Goal: Task Accomplishment & Management: Complete application form

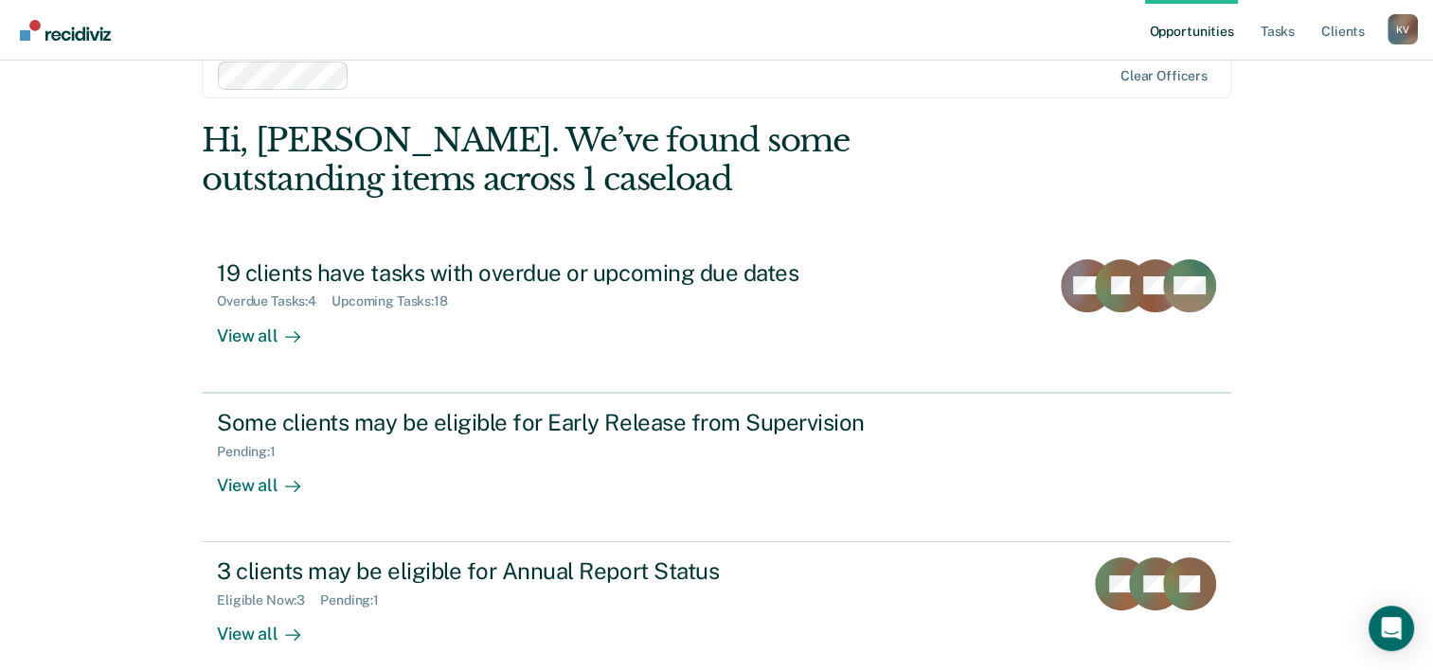
scroll to position [58, 0]
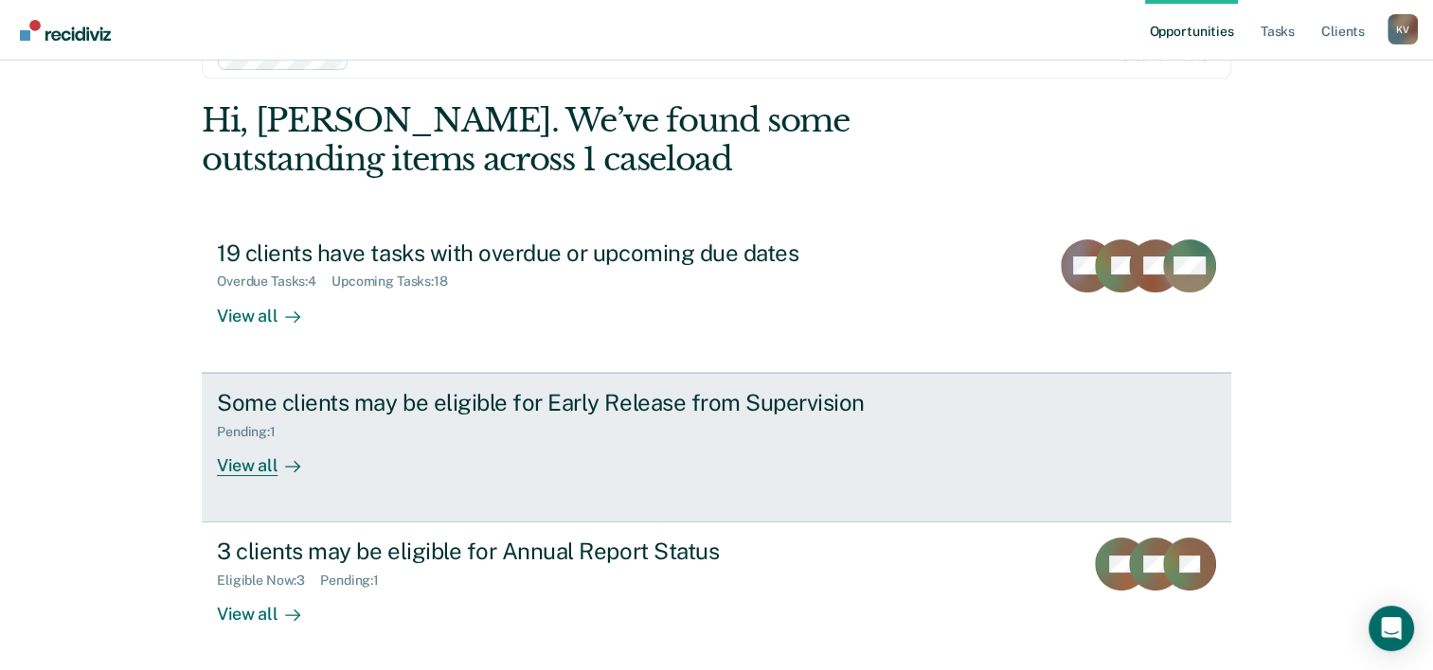
click at [260, 467] on div "View all" at bounding box center [270, 457] width 106 height 37
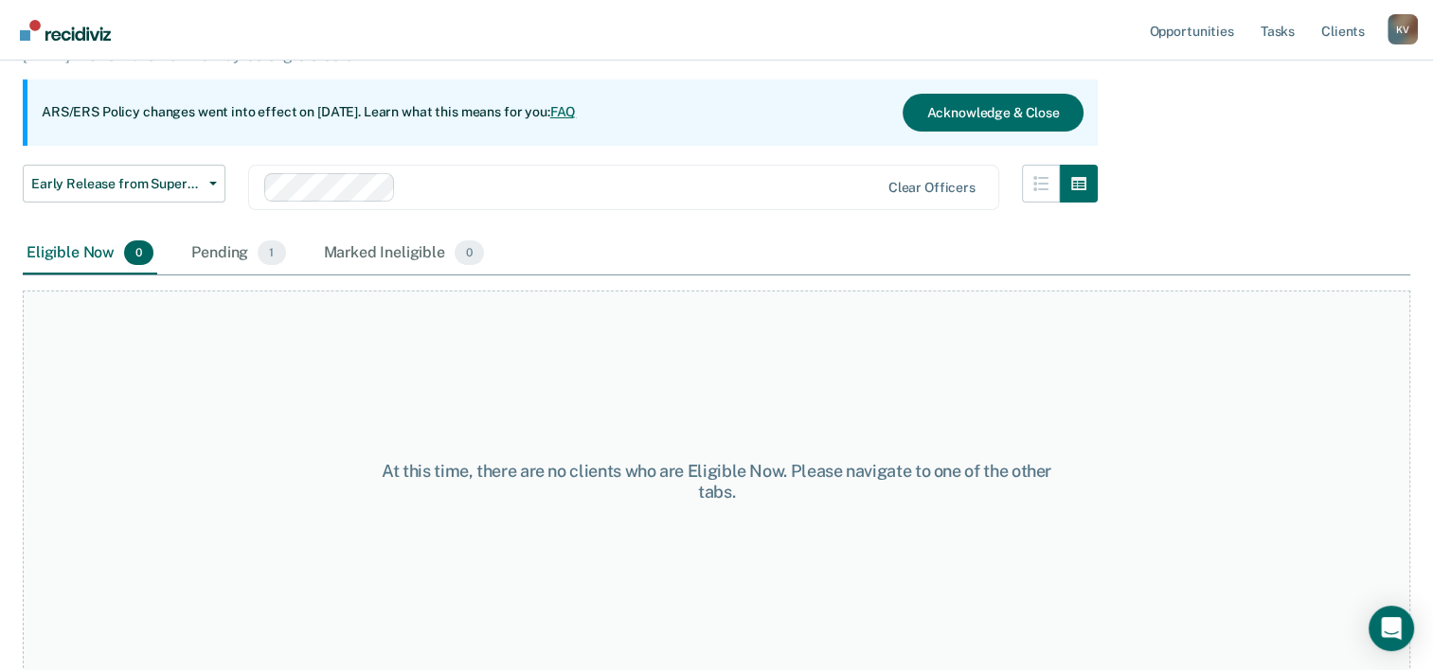
scroll to position [157, 0]
click at [270, 257] on span "1" at bounding box center [271, 252] width 27 height 25
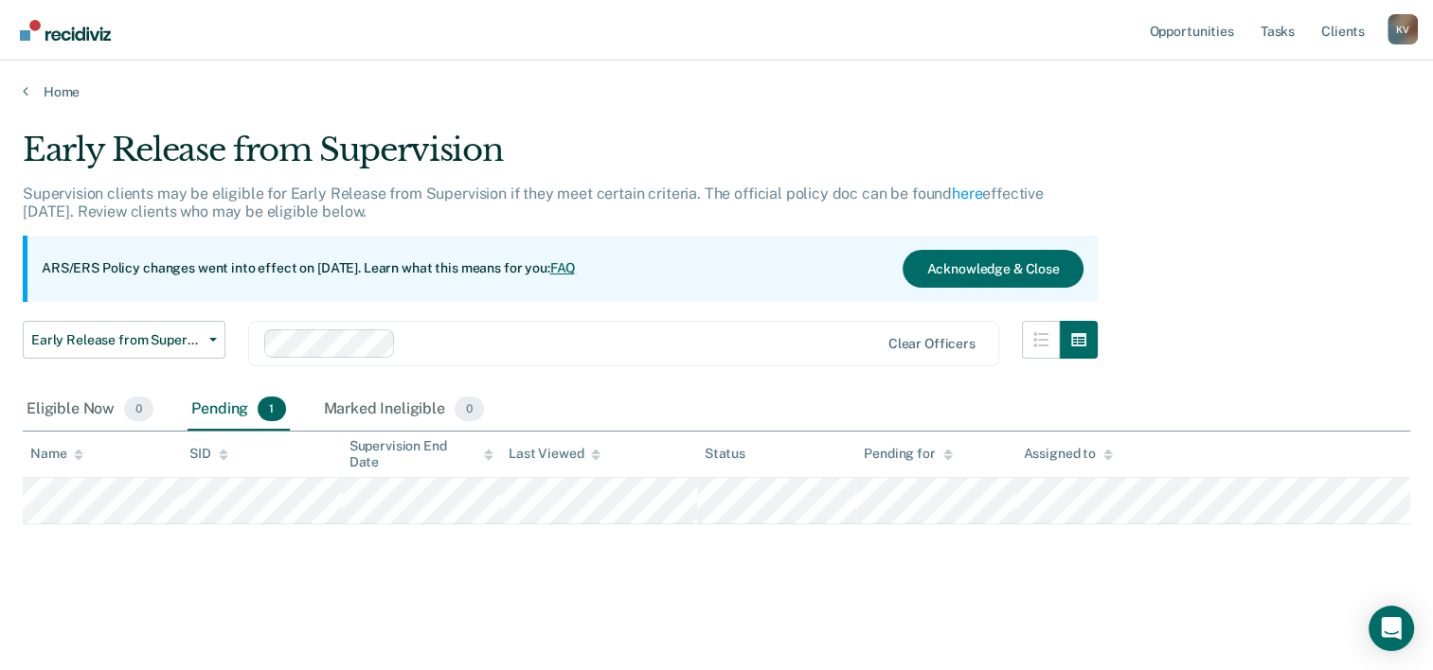
scroll to position [0, 0]
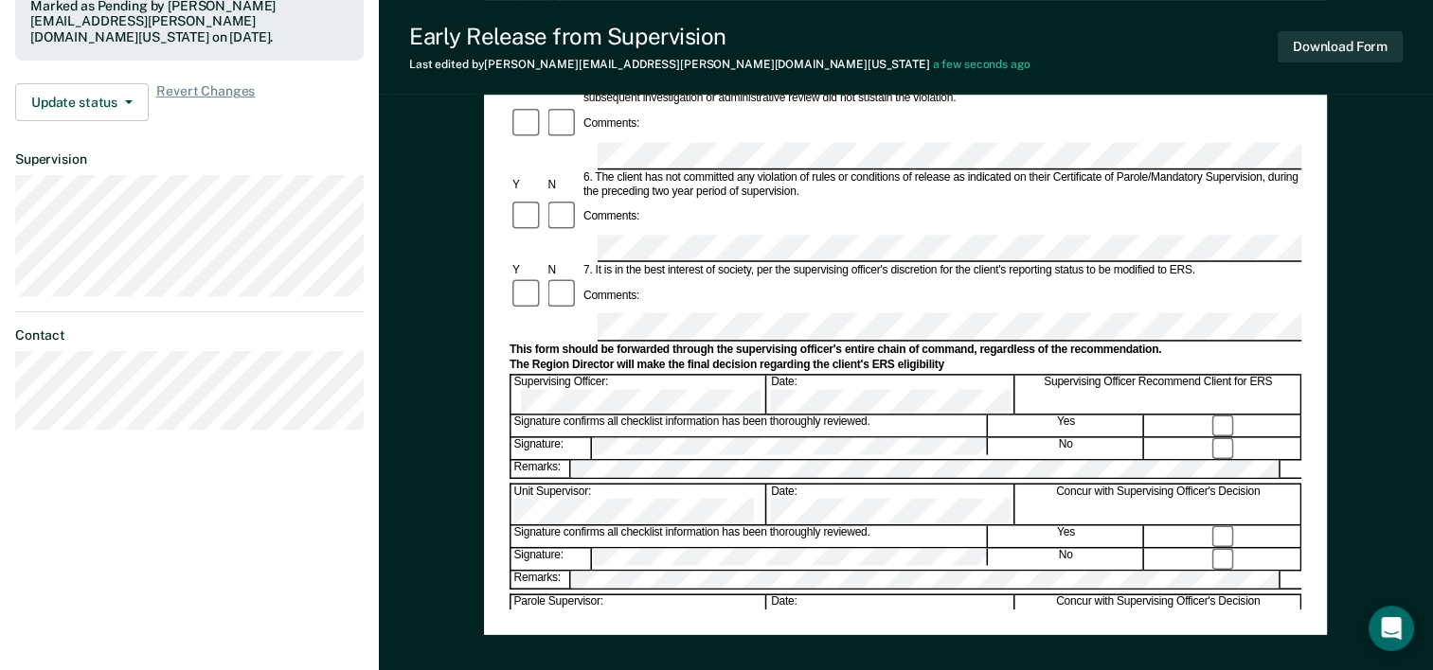
scroll to position [543, 0]
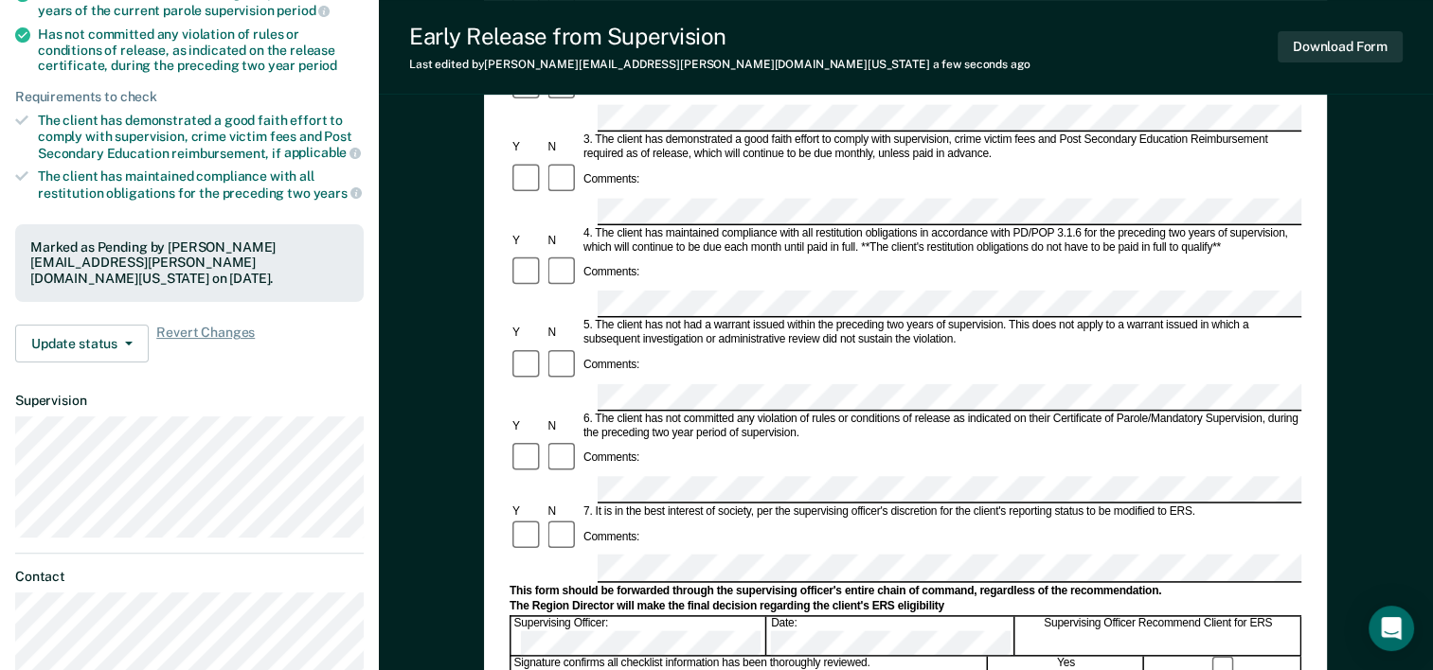
scroll to position [473, 0]
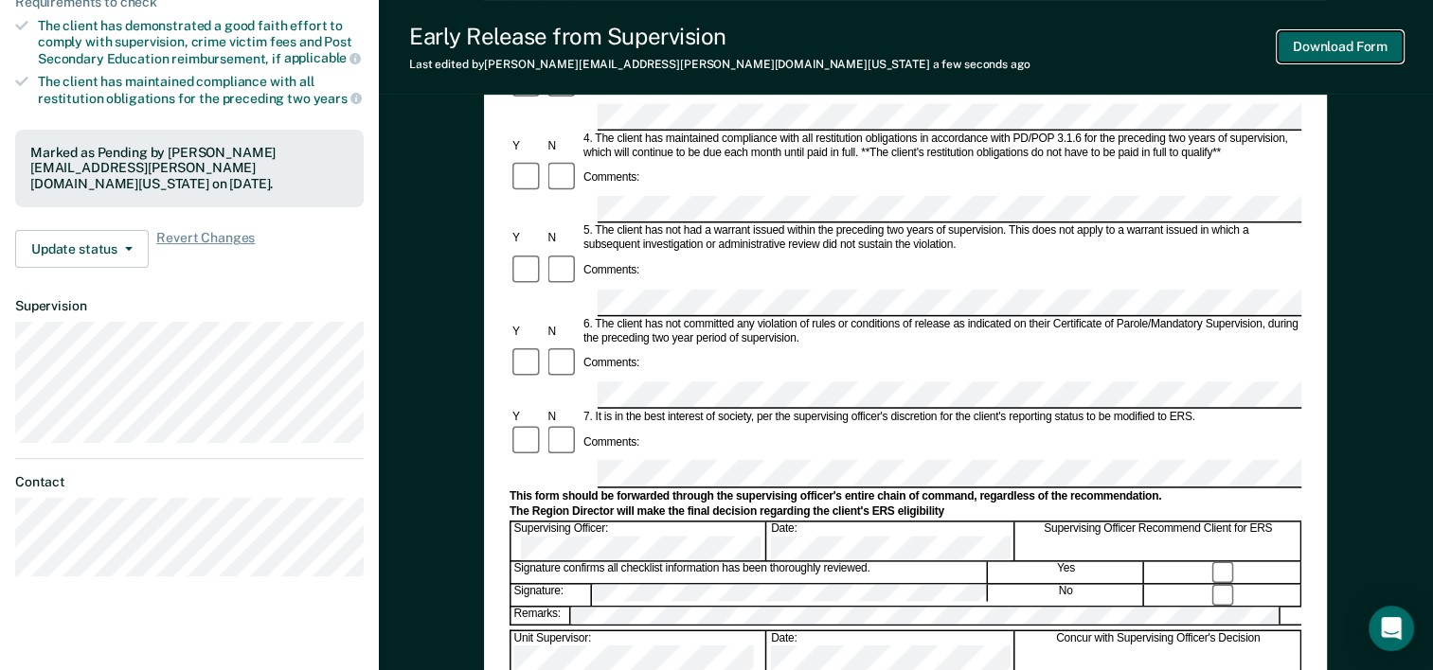
click at [1341, 49] on button "Download Form" at bounding box center [1339, 46] width 125 height 31
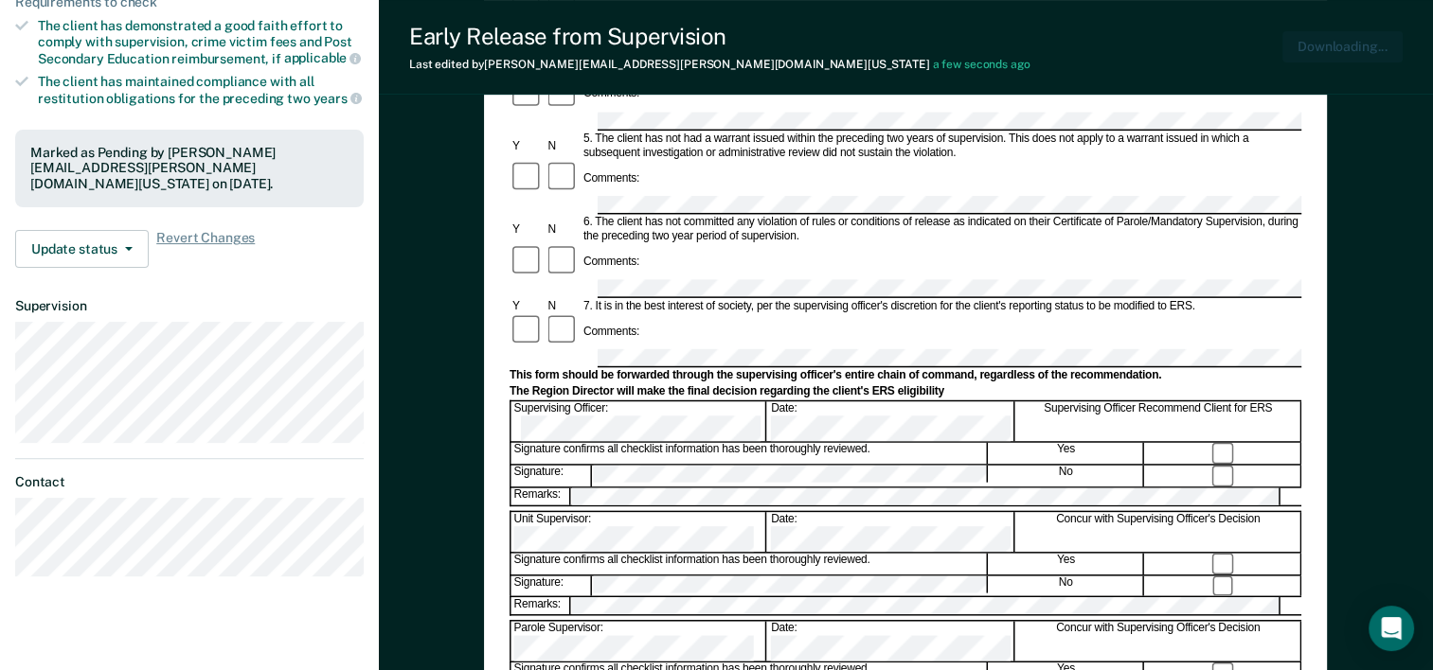
scroll to position [0, 0]
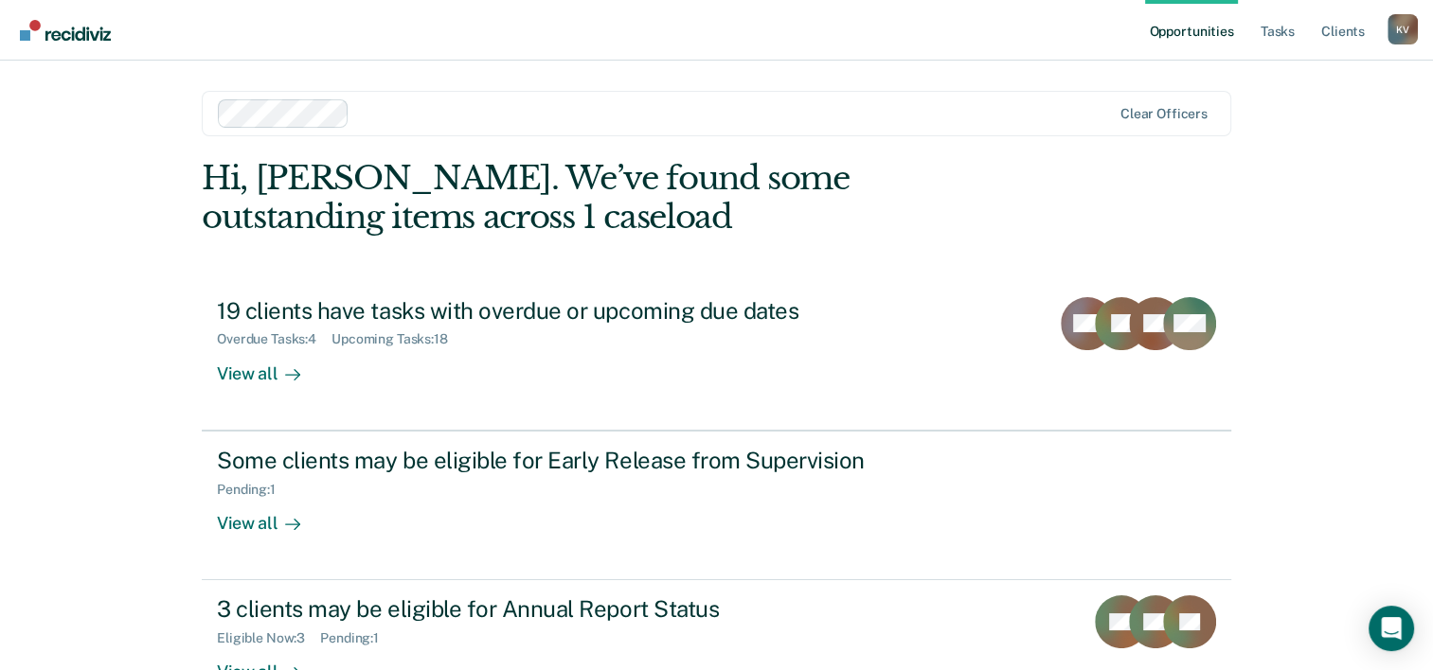
click at [76, 311] on div "Opportunities Tasks Client s [PERSON_NAME] K V Profile How it works Log Out Cle…" at bounding box center [716, 335] width 1433 height 670
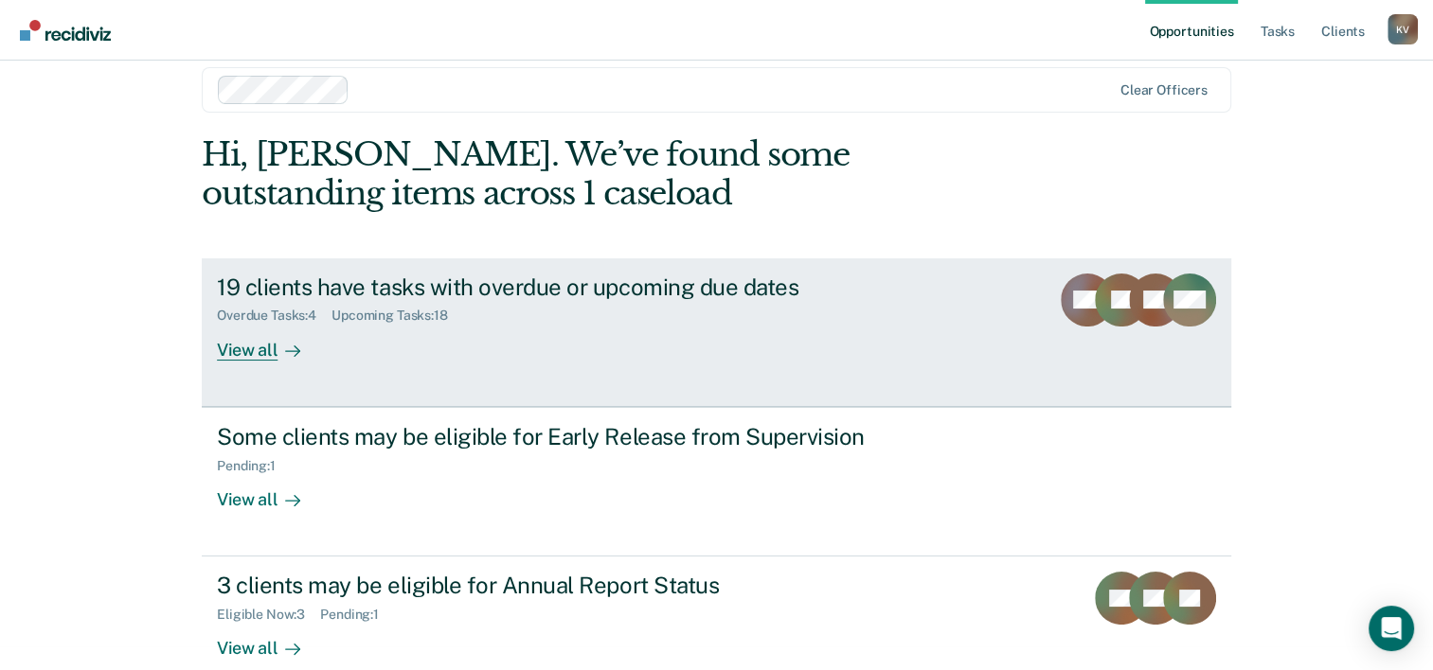
scroll to position [58, 0]
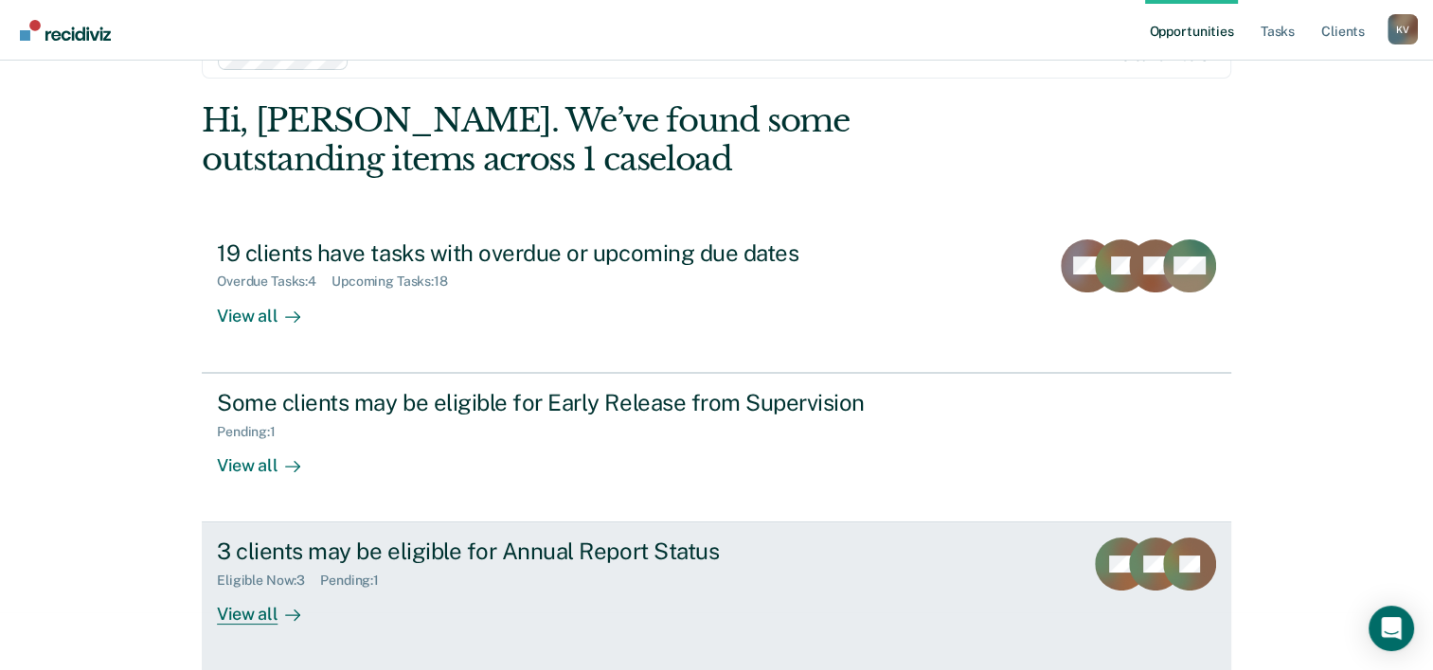
click at [252, 621] on div "View all" at bounding box center [270, 607] width 106 height 37
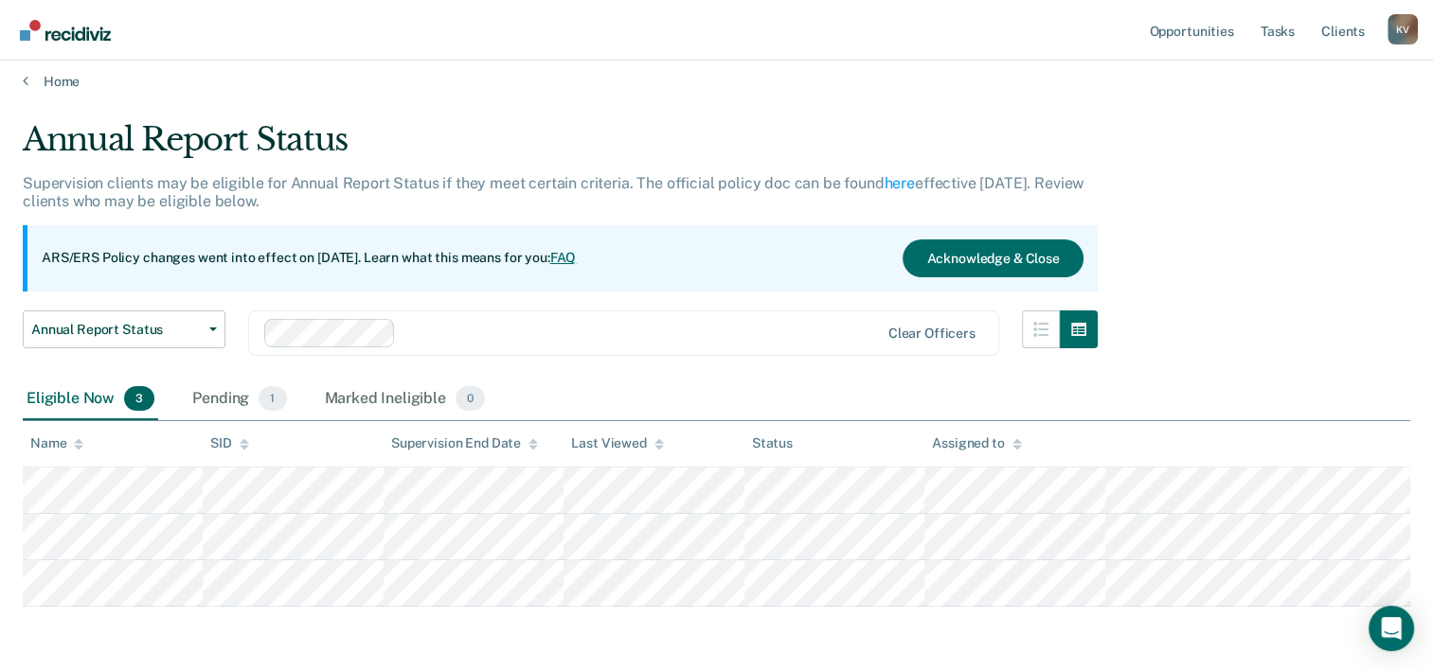
scroll to position [81, 0]
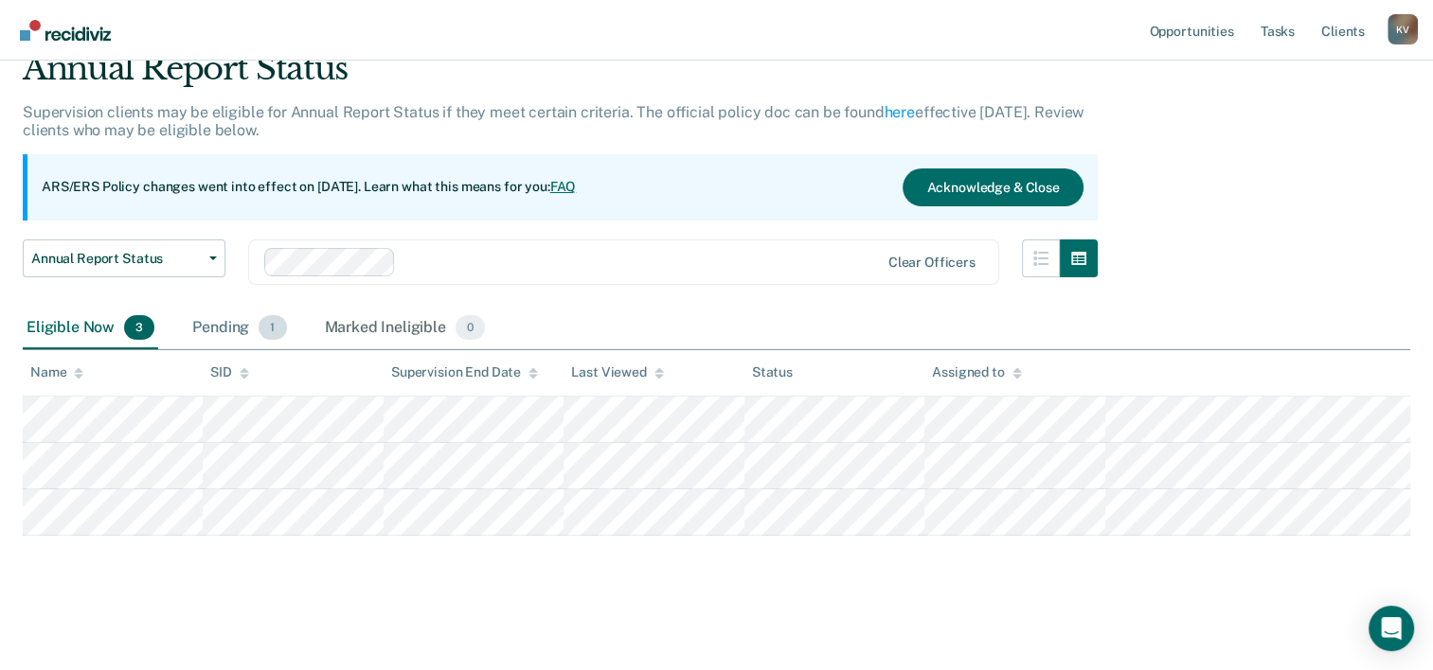
click at [259, 333] on span "1" at bounding box center [271, 327] width 27 height 25
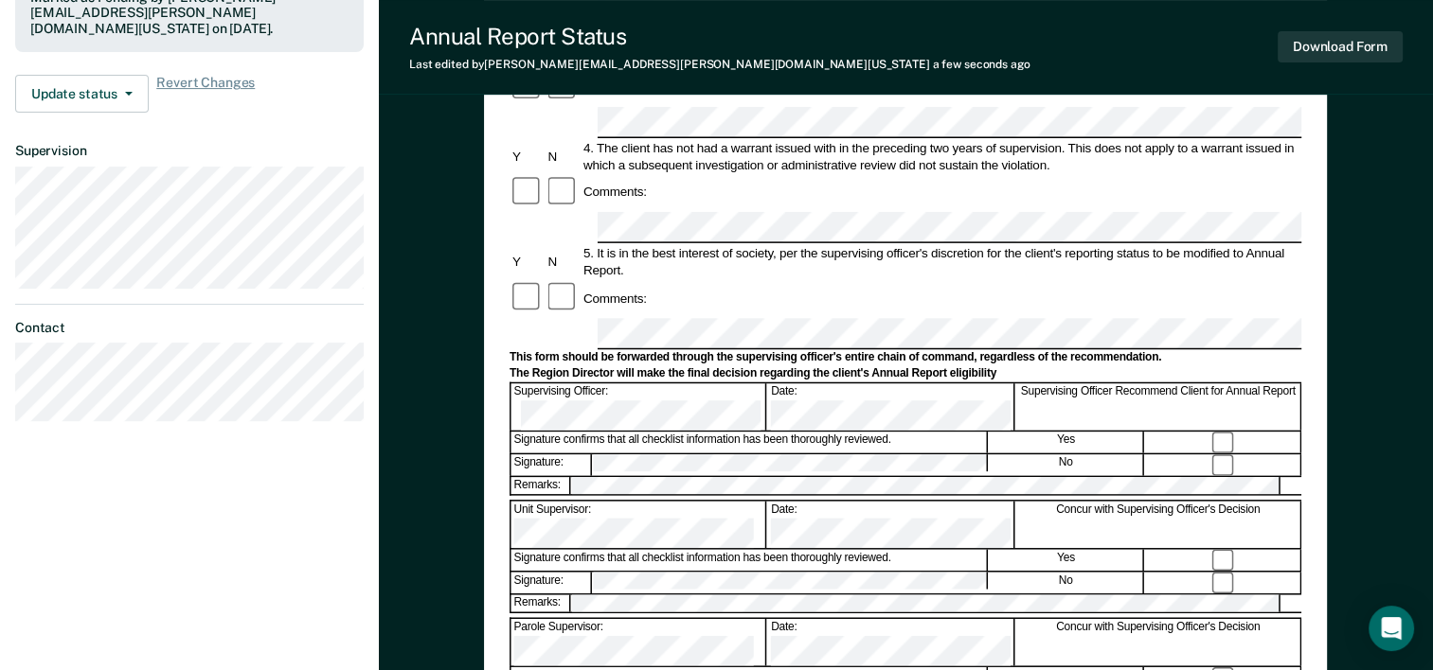
scroll to position [568, 0]
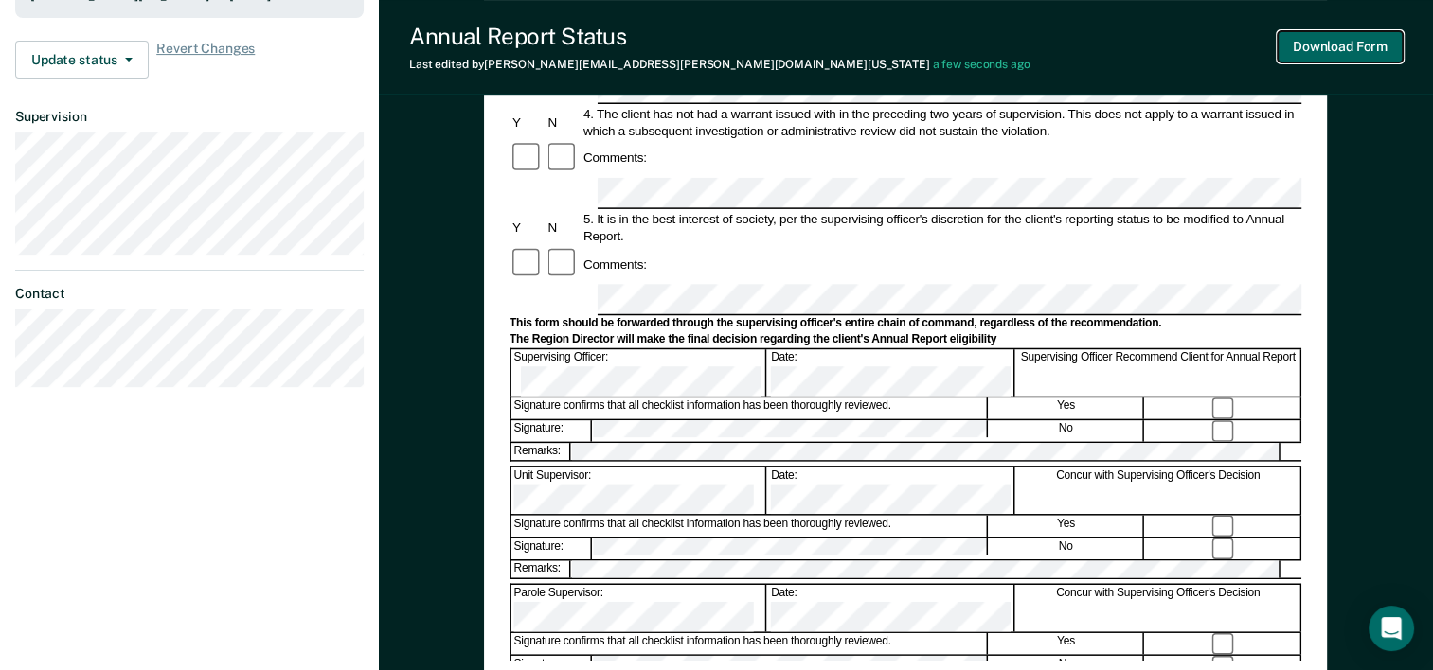
click at [1326, 45] on button "Download Form" at bounding box center [1339, 46] width 125 height 31
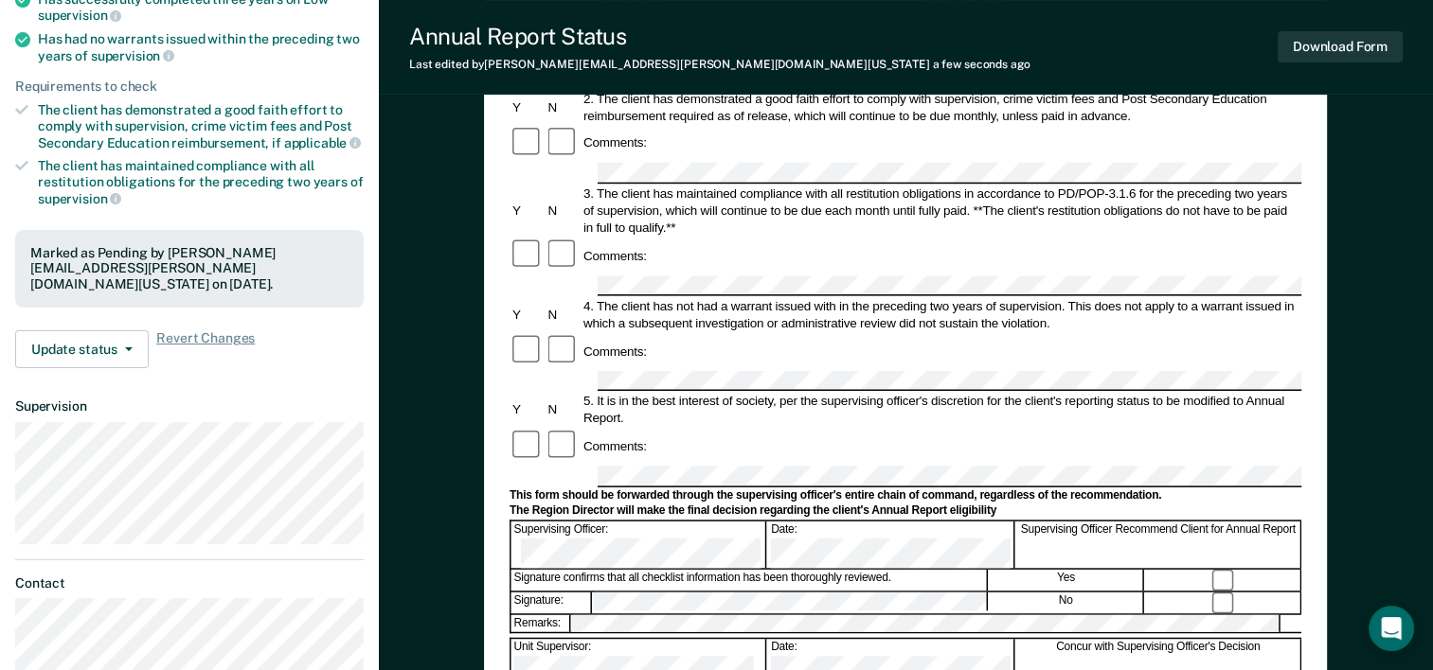
scroll to position [164, 0]
